Goal: Task Accomplishment & Management: Use online tool/utility

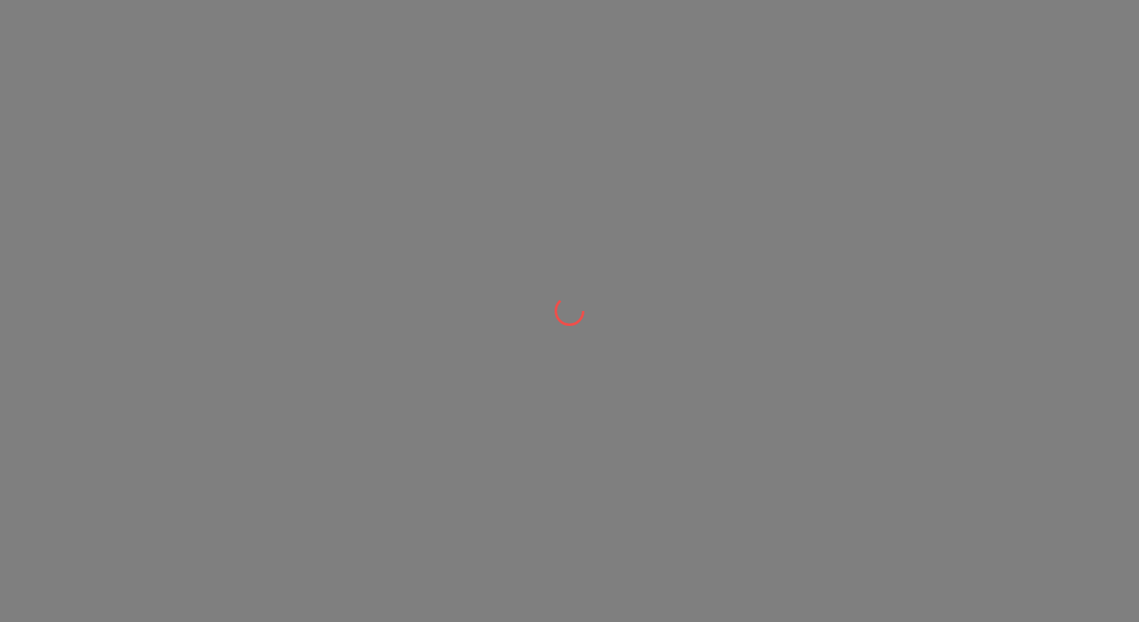
click at [799, 432] on div at bounding box center [569, 311] width 1139 height 622
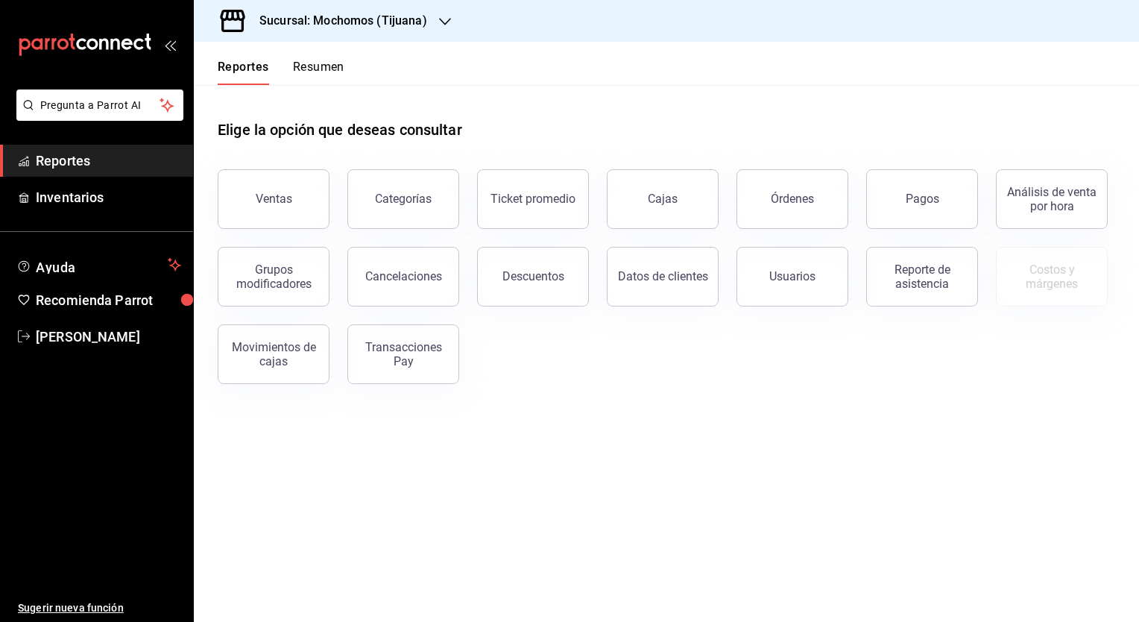
click at [372, 22] on h3 "Sucursal: Mochomos (Tijuana)" at bounding box center [337, 21] width 180 height 18
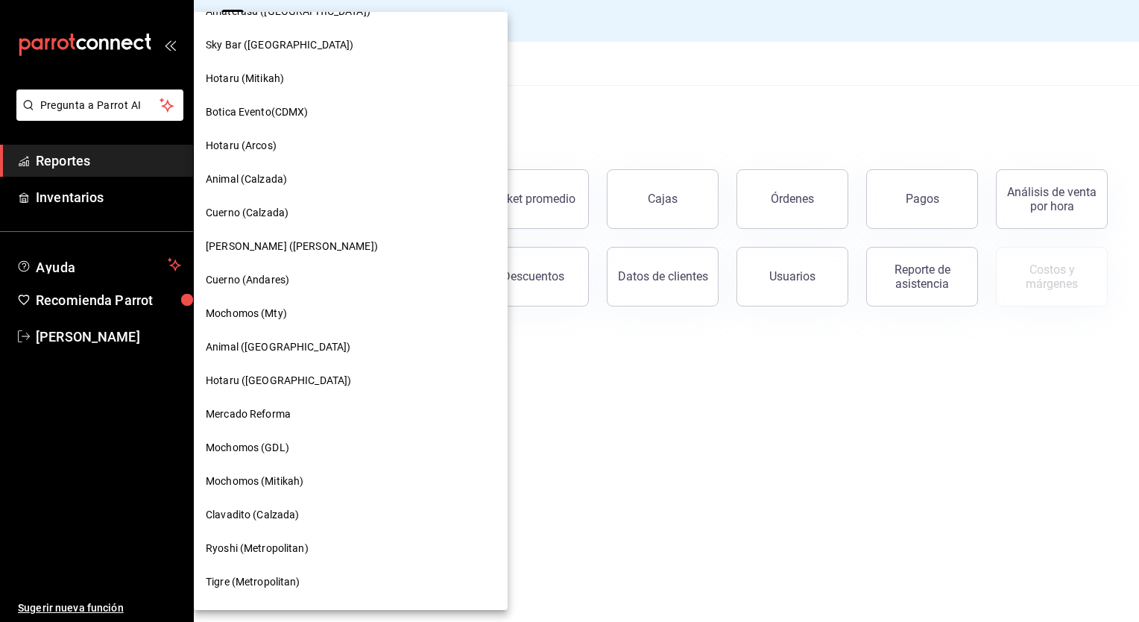
scroll to position [591, 0]
click at [301, 209] on div "Cuerno (Calzada)" at bounding box center [351, 215] width 290 height 16
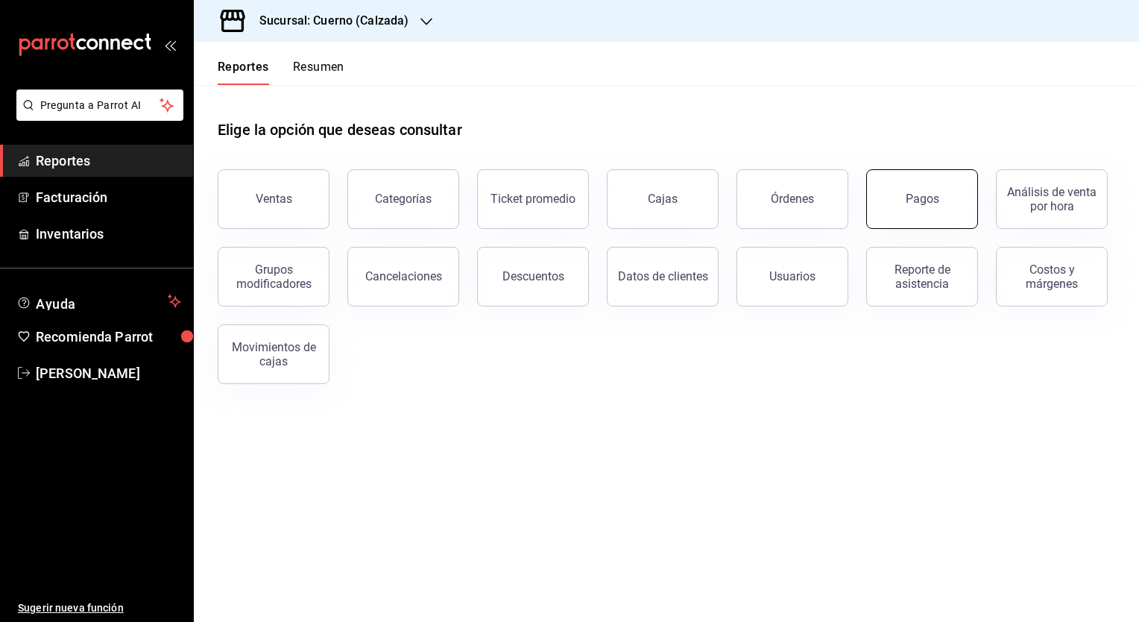
click at [929, 215] on button "Pagos" at bounding box center [922, 199] width 112 height 60
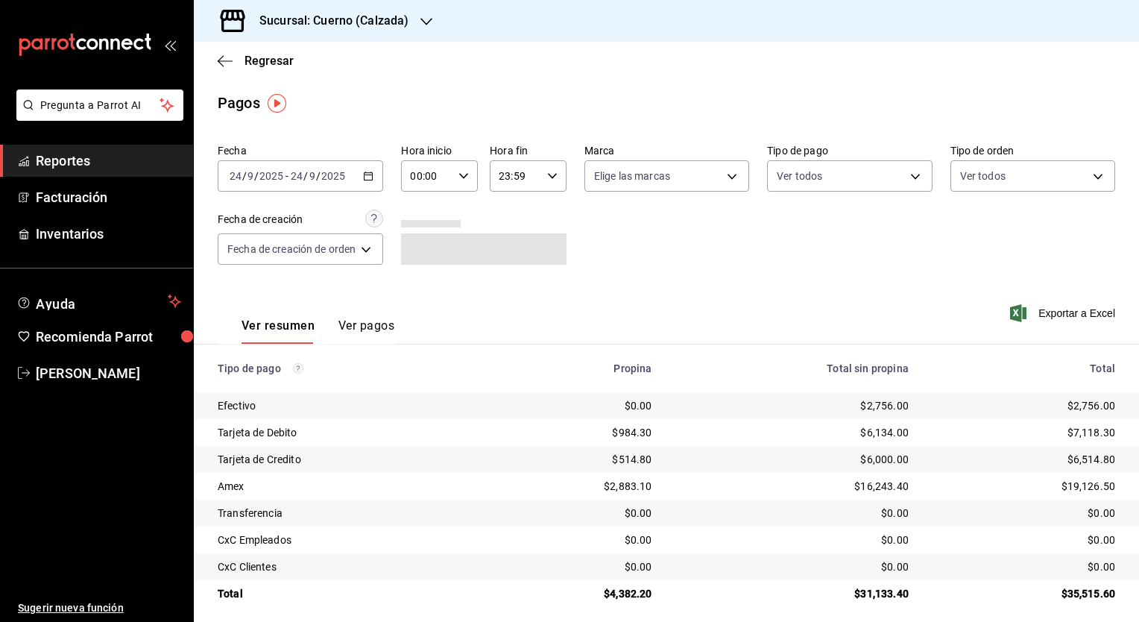
click at [383, 173] on div "[DATE] [DATE] - [DATE] [DATE]" at bounding box center [300, 175] width 165 height 31
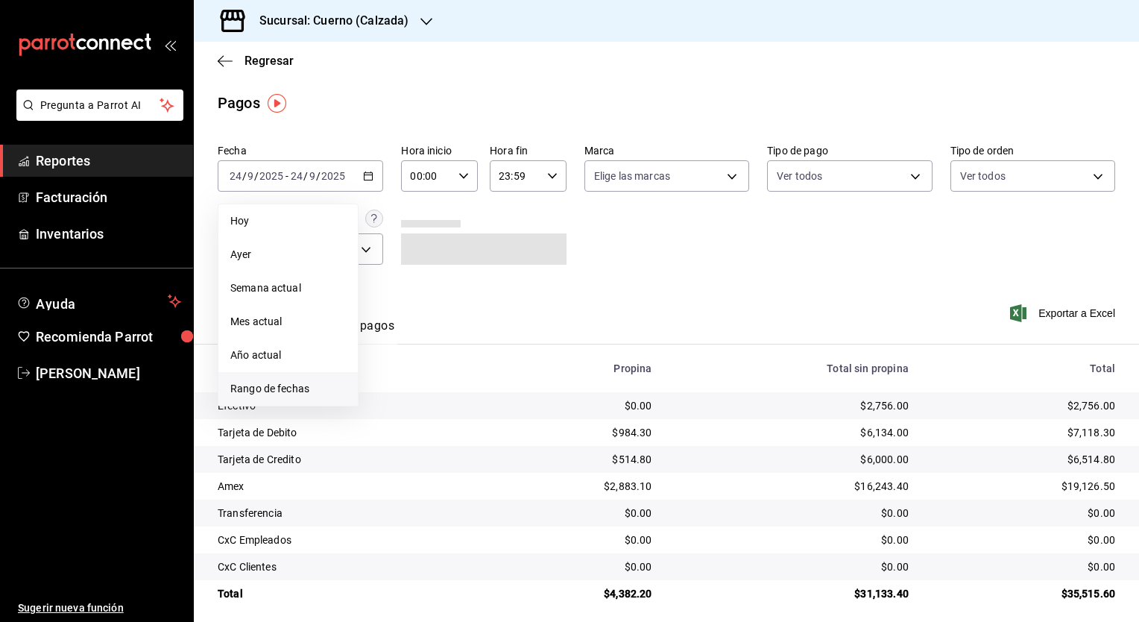
click at [294, 382] on span "Rango de fechas" at bounding box center [288, 389] width 116 height 16
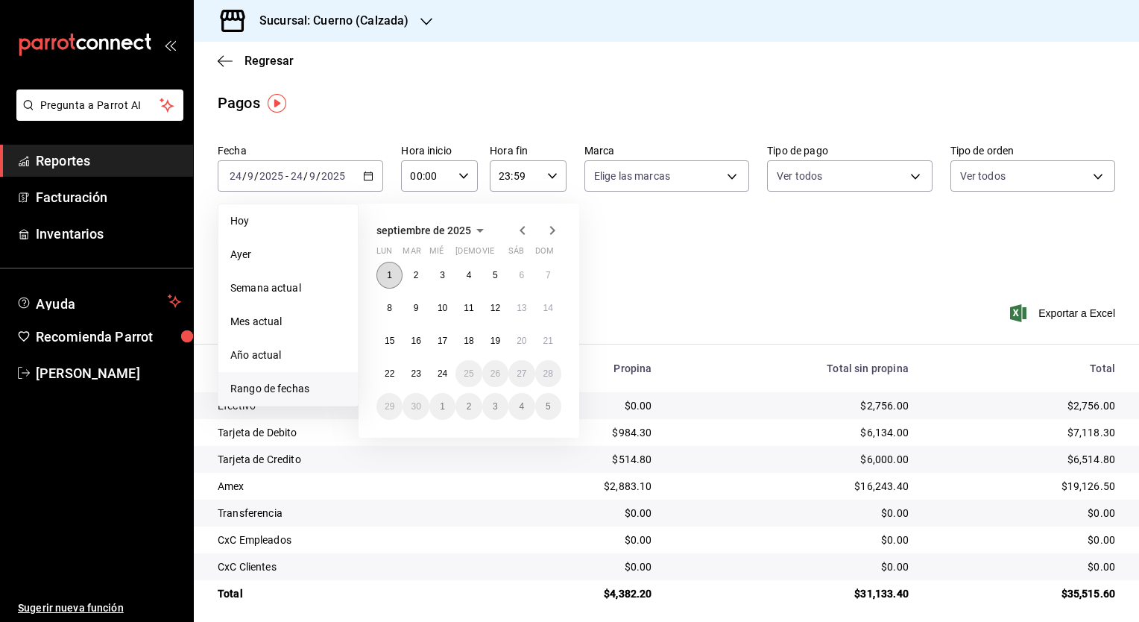
click at [392, 269] on button "1" at bounding box center [389, 275] width 26 height 27
click at [438, 370] on abbr "24" at bounding box center [443, 373] width 10 height 10
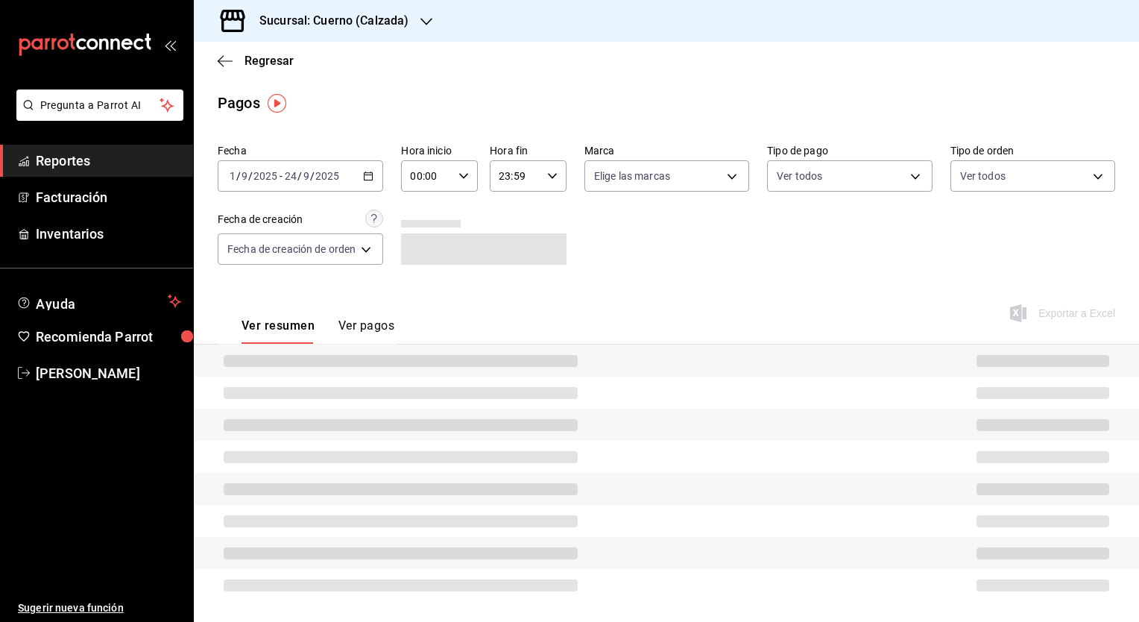
click at [462, 171] on icon "button" at bounding box center [463, 176] width 10 height 10
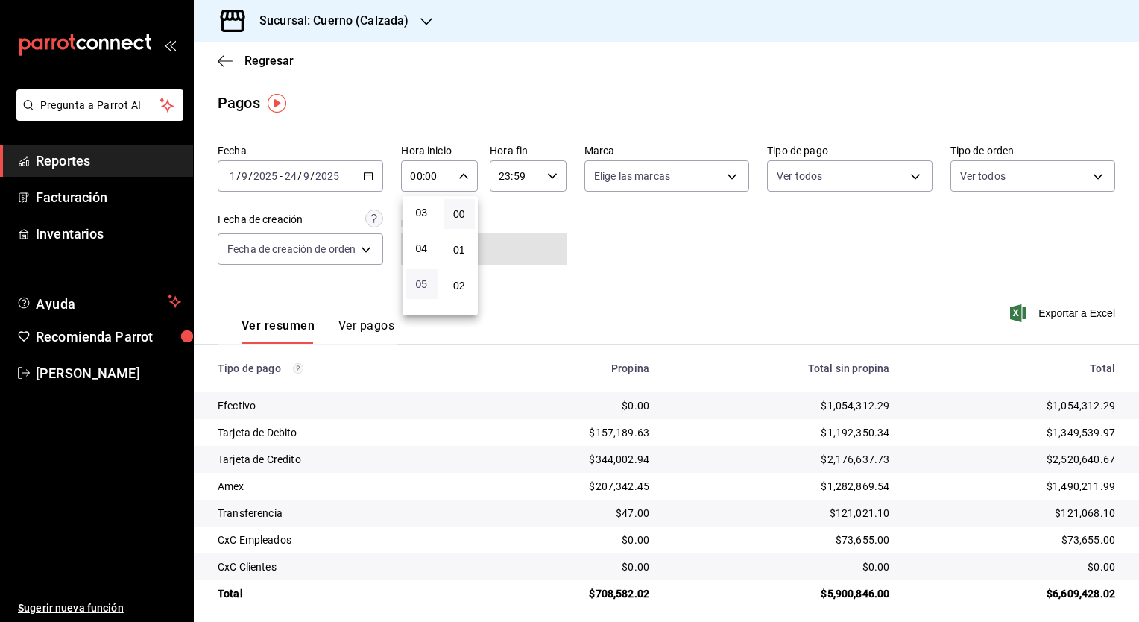
click at [423, 285] on span "05" at bounding box center [421, 284] width 14 height 12
type input "05:00"
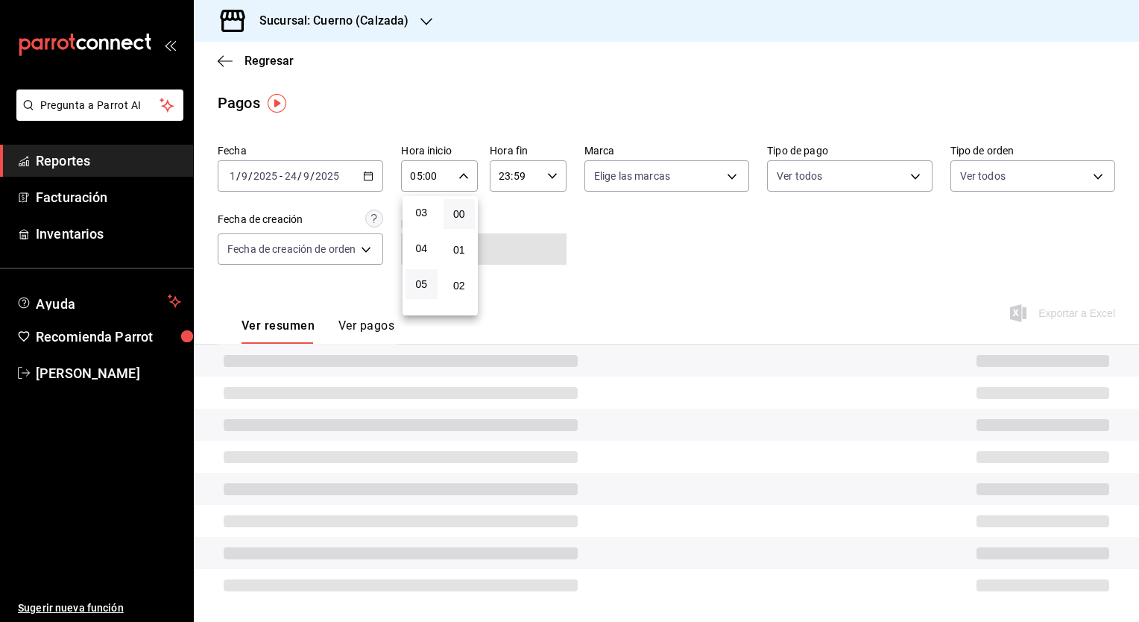
click at [546, 180] on div at bounding box center [569, 311] width 1139 height 622
click at [547, 180] on icon "button" at bounding box center [552, 176] width 10 height 10
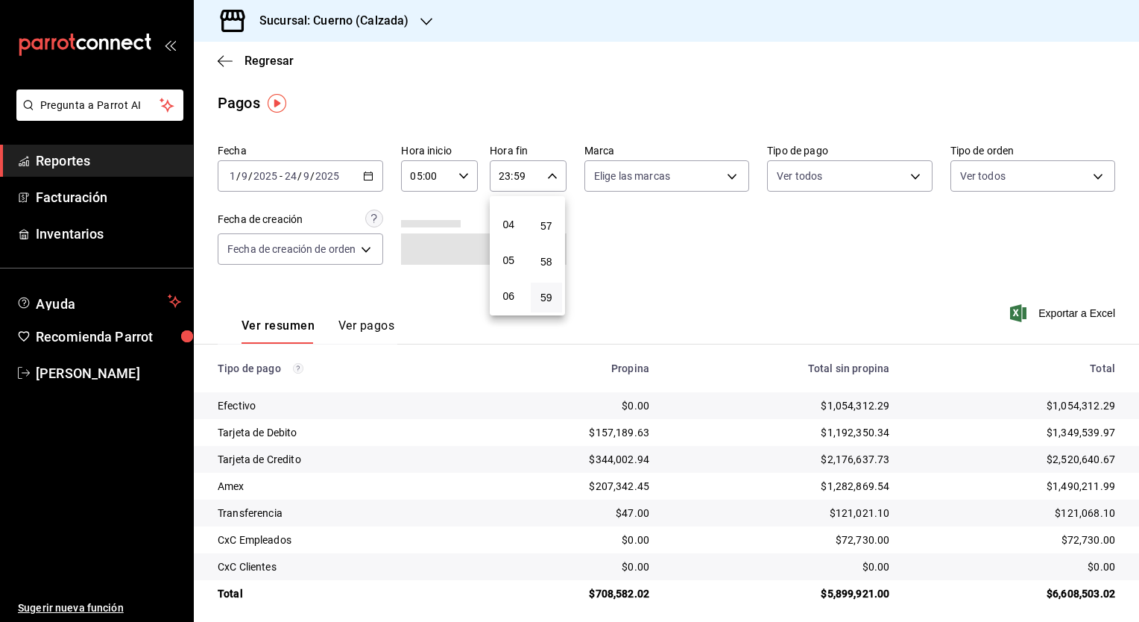
scroll to position [132, 0]
click at [516, 263] on button "05" at bounding box center [509, 261] width 32 height 30
click at [552, 198] on div "00" at bounding box center [547, 214] width 38 height 36
click at [550, 210] on span "00" at bounding box center [547, 214] width 14 height 12
type input "05:00"
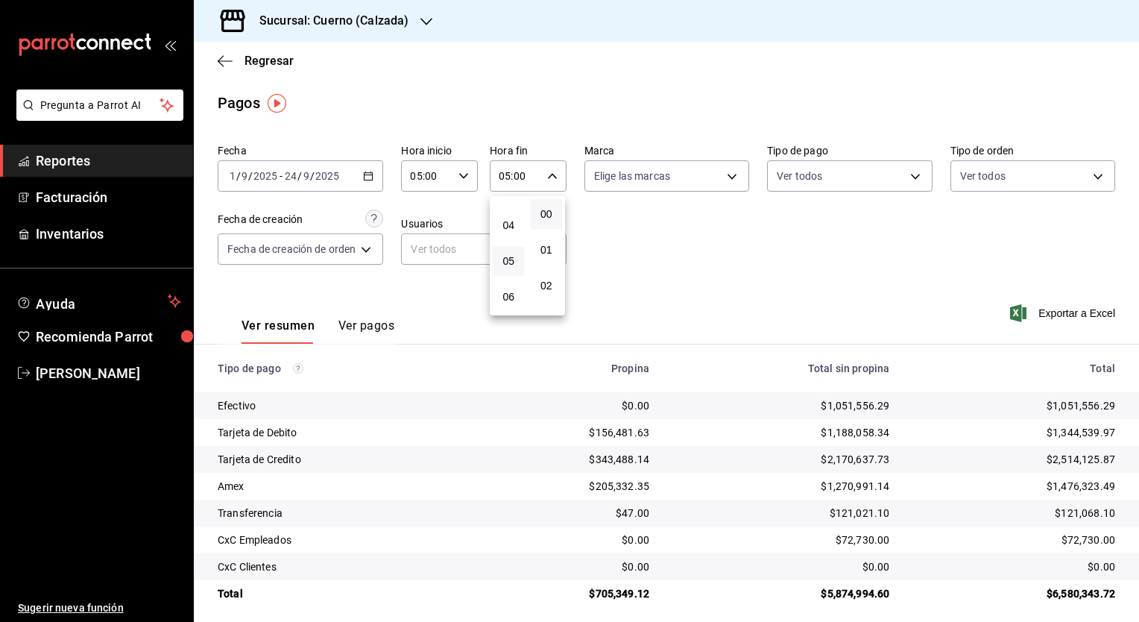
click at [1076, 297] on div at bounding box center [569, 311] width 1139 height 622
click at [1054, 317] on span "Exportar a Excel" at bounding box center [1064, 313] width 102 height 18
click at [1074, 316] on span "Exportar a Excel" at bounding box center [1064, 313] width 102 height 18
click at [388, 130] on main "Regresar Pagos Fecha [DATE] [DATE] - [DATE] [DATE] Hora inicio 05:00 Hora inici…" at bounding box center [666, 336] width 945 height 589
click at [376, 28] on h3 "Sucursal: Cuerno (Calzada)" at bounding box center [327, 21] width 161 height 18
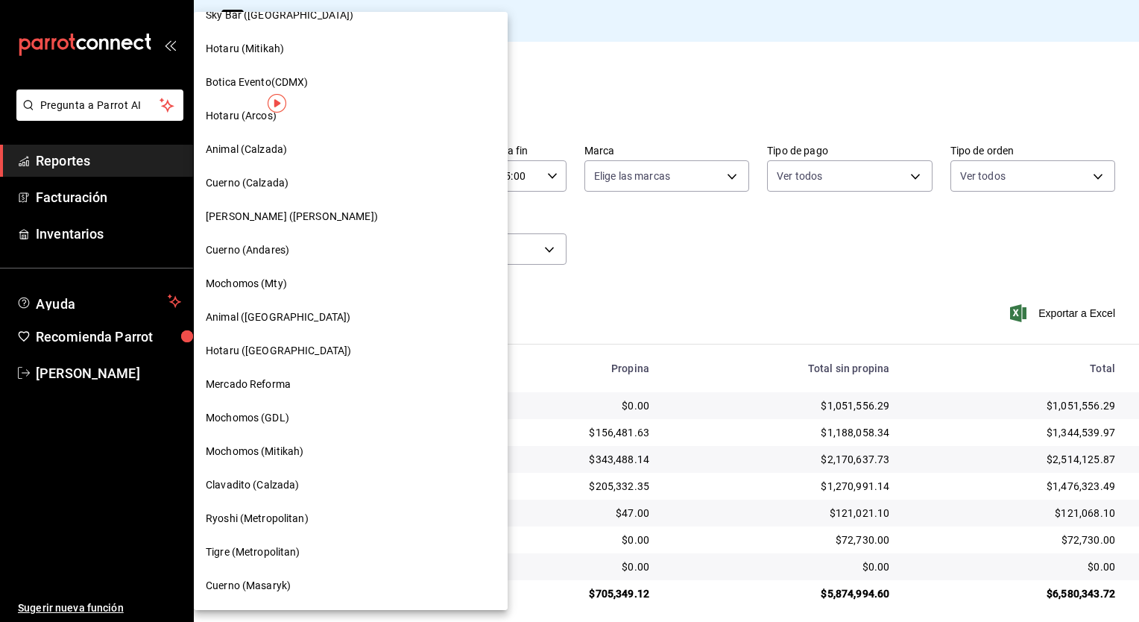
scroll to position [637, 0]
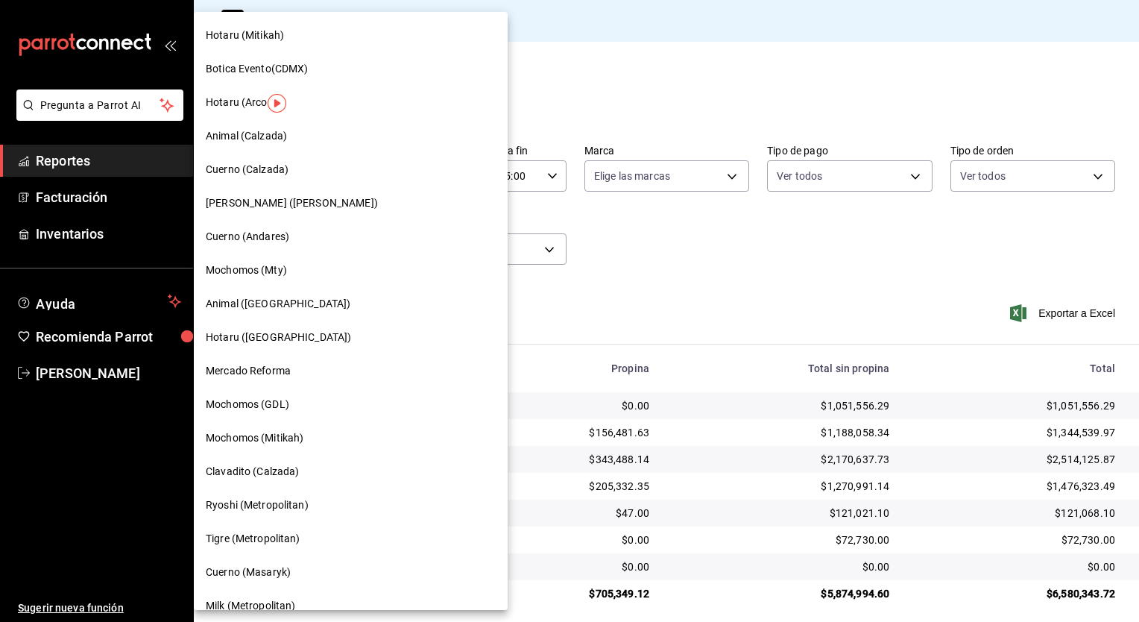
click at [295, 472] on span "Clavadito (Calzada)" at bounding box center [253, 472] width 94 height 16
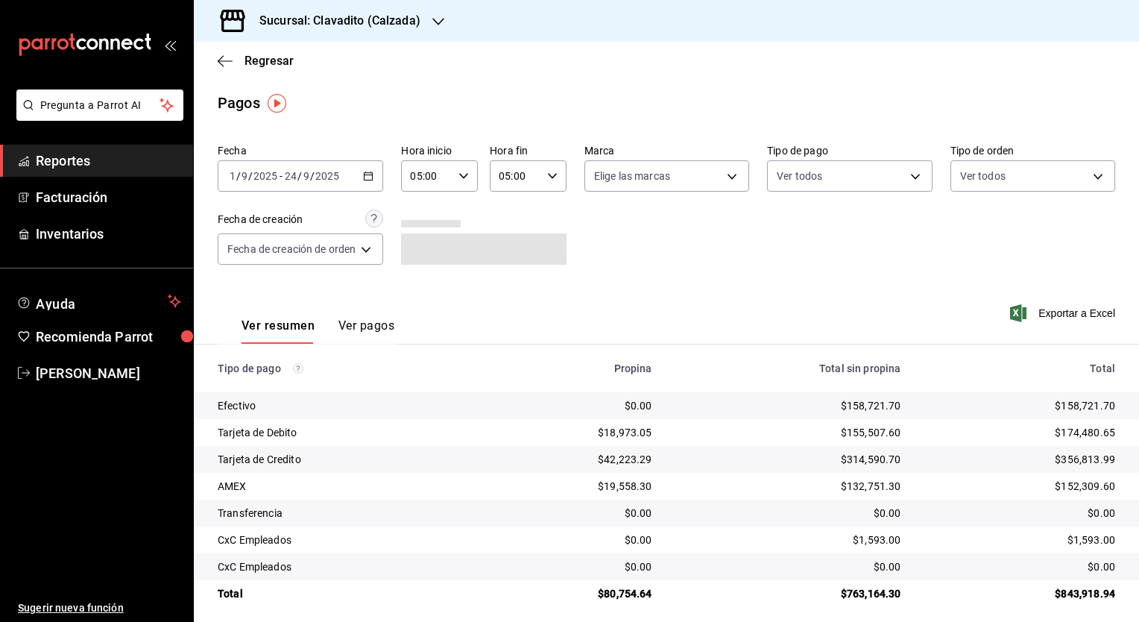
click at [697, 314] on div "Ver resumen Ver pagos Exportar a Excel" at bounding box center [666, 321] width 945 height 79
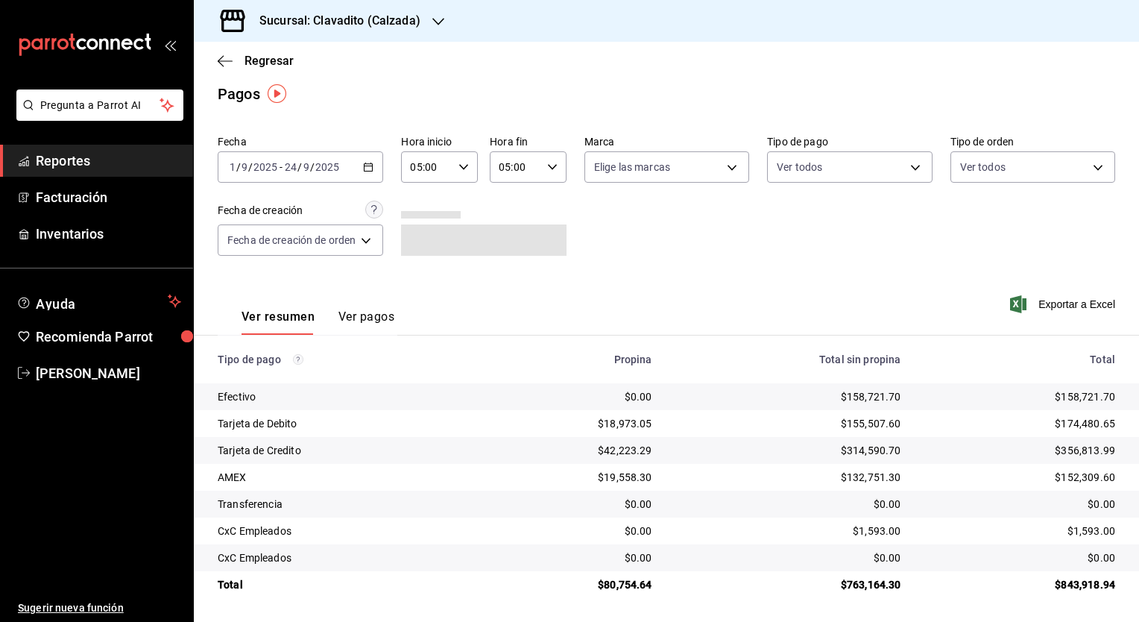
scroll to position [0, 0]
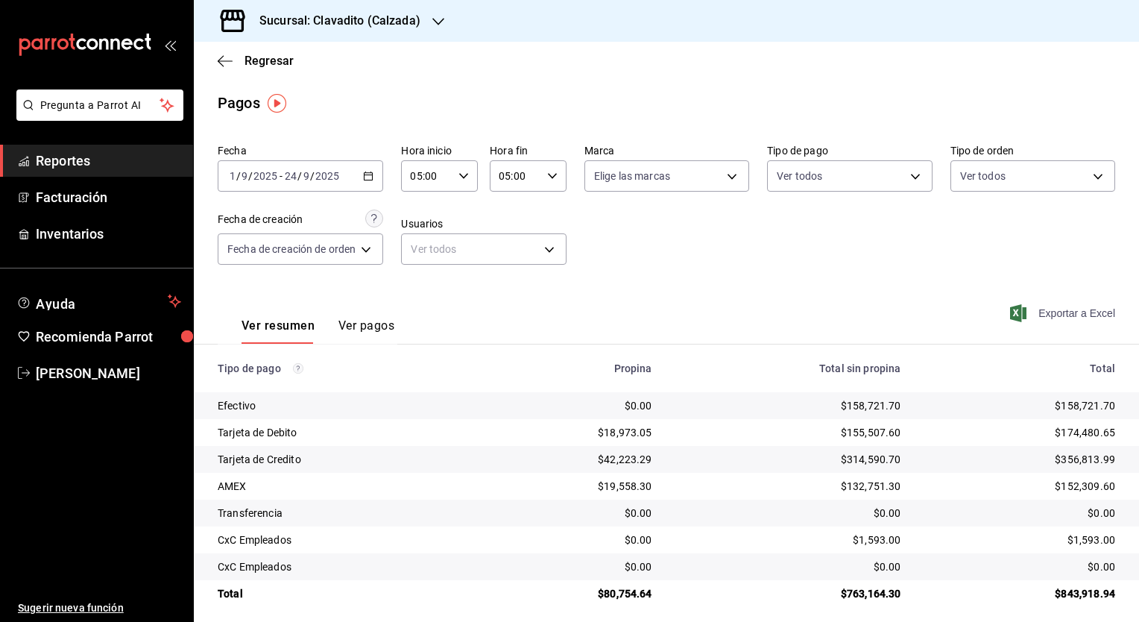
click at [1047, 306] on span "Exportar a Excel" at bounding box center [1064, 313] width 102 height 18
